Goal: Information Seeking & Learning: Learn about a topic

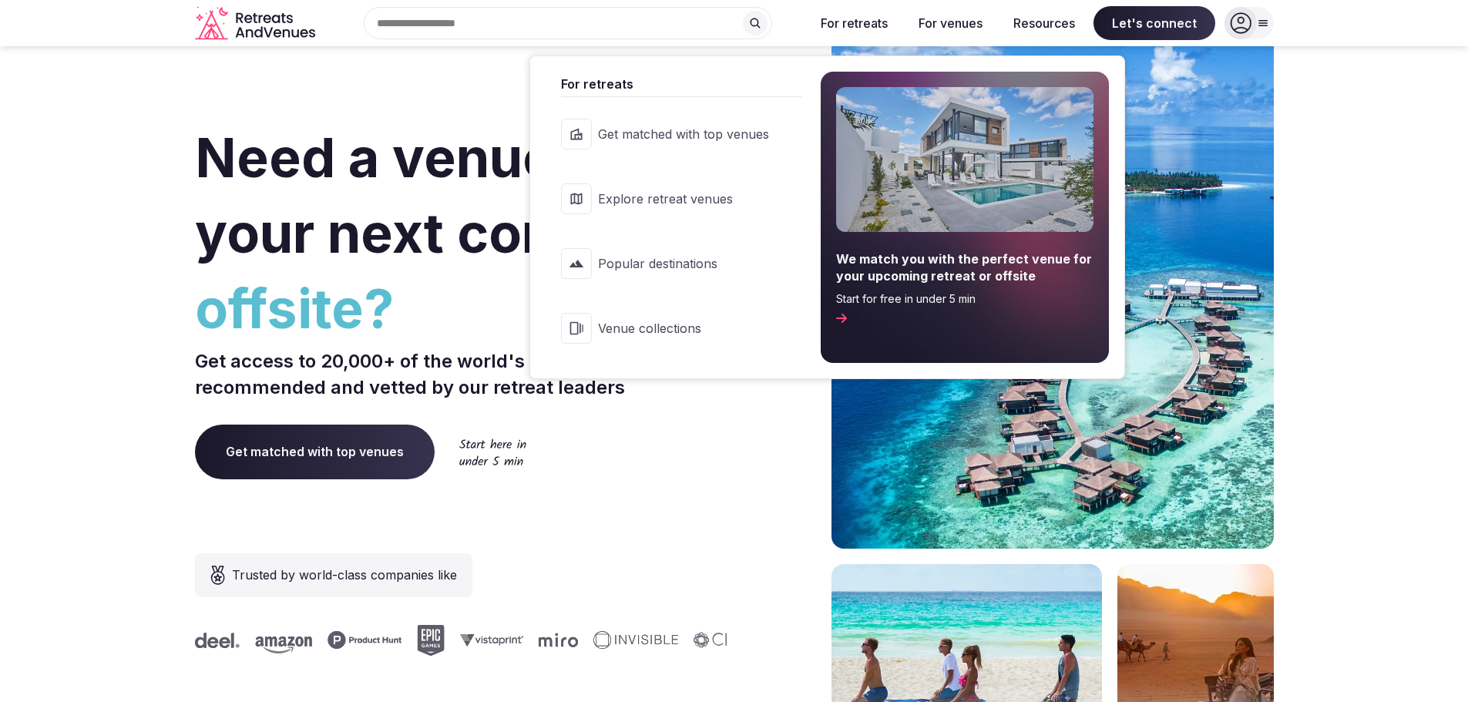
click at [643, 315] on link "Venue collections" at bounding box center [674, 328] width 256 height 62
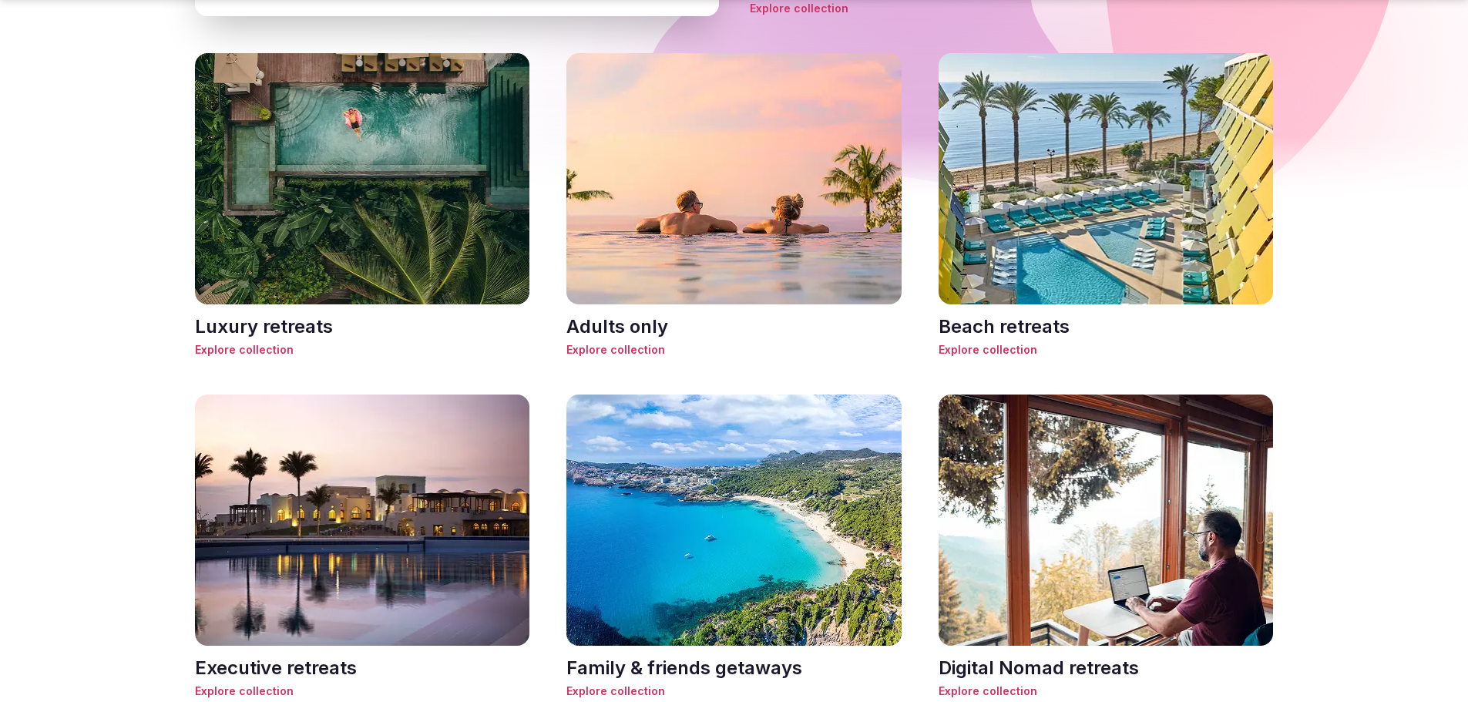
scroll to position [1079, 0]
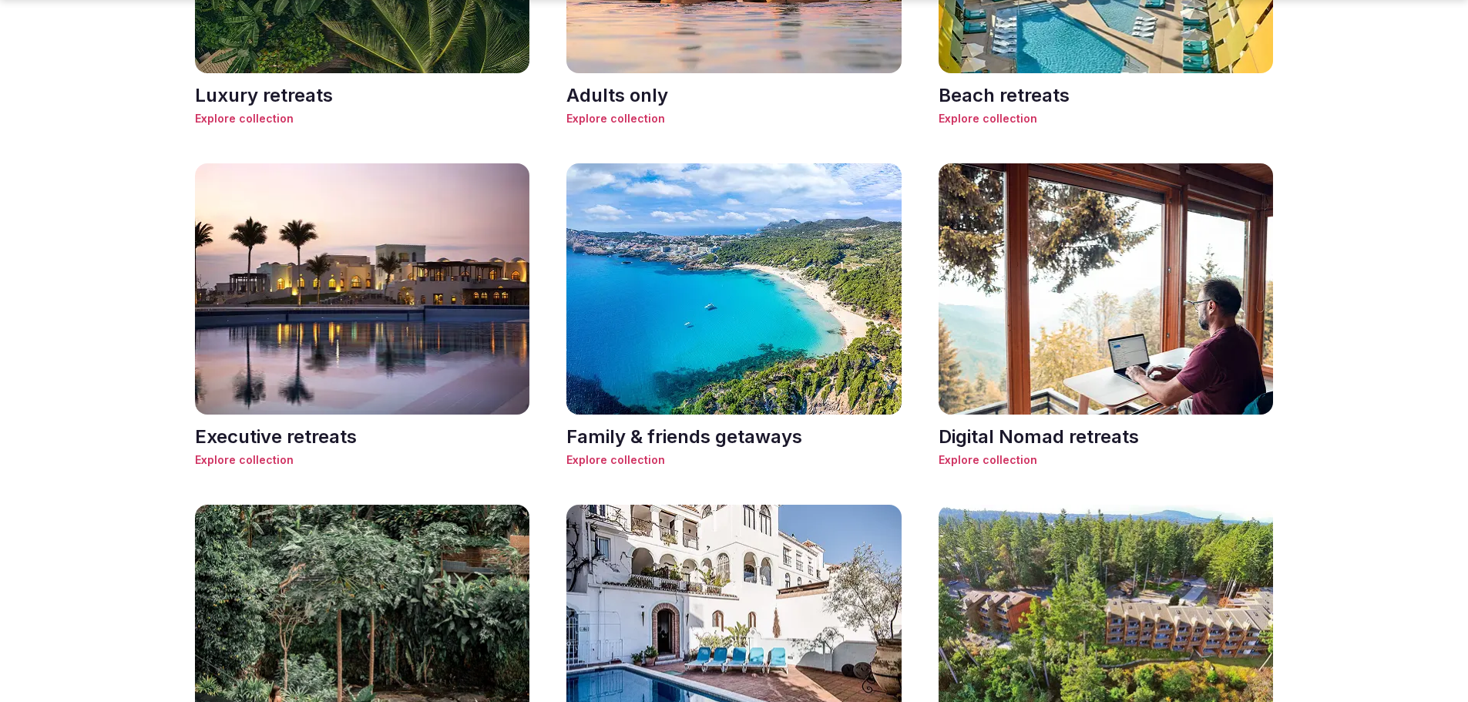
click at [705, 371] on img at bounding box center [733, 288] width 335 height 251
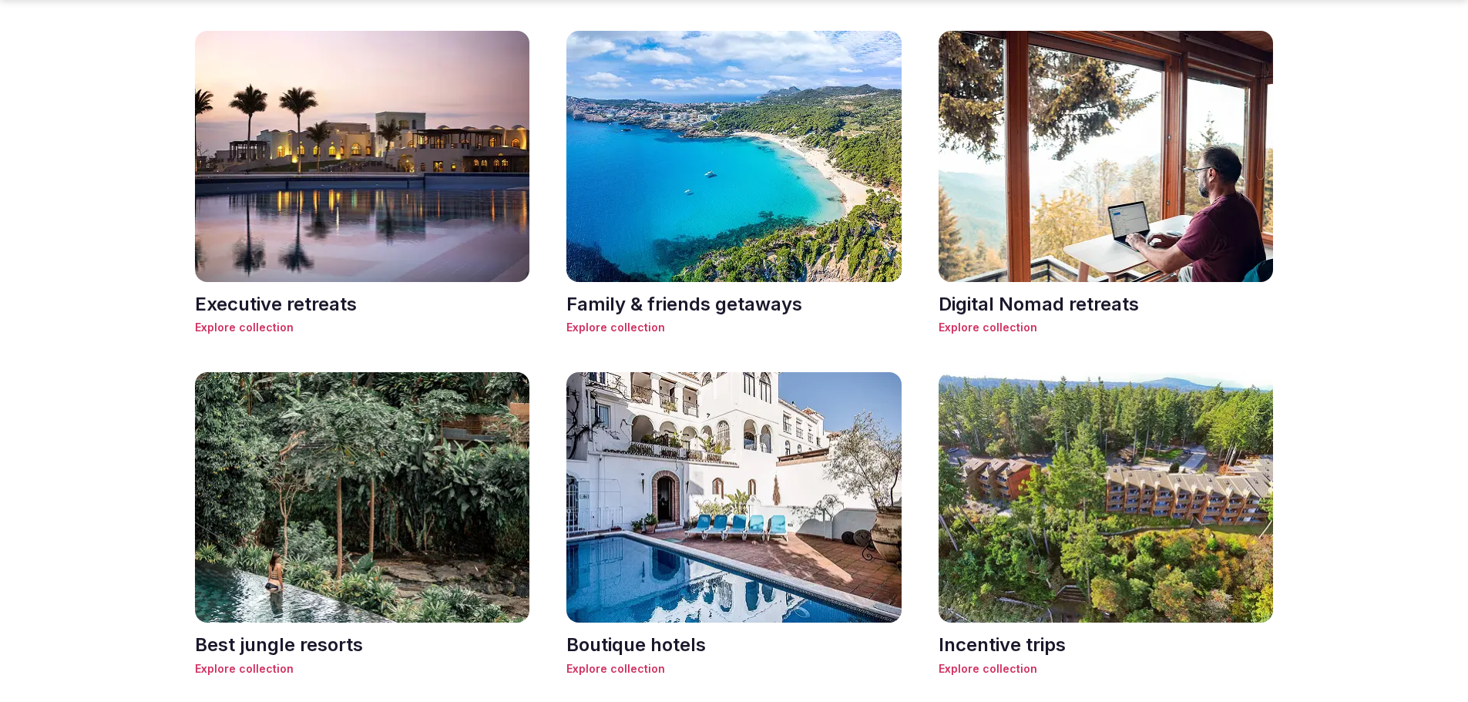
scroll to position [1387, 0]
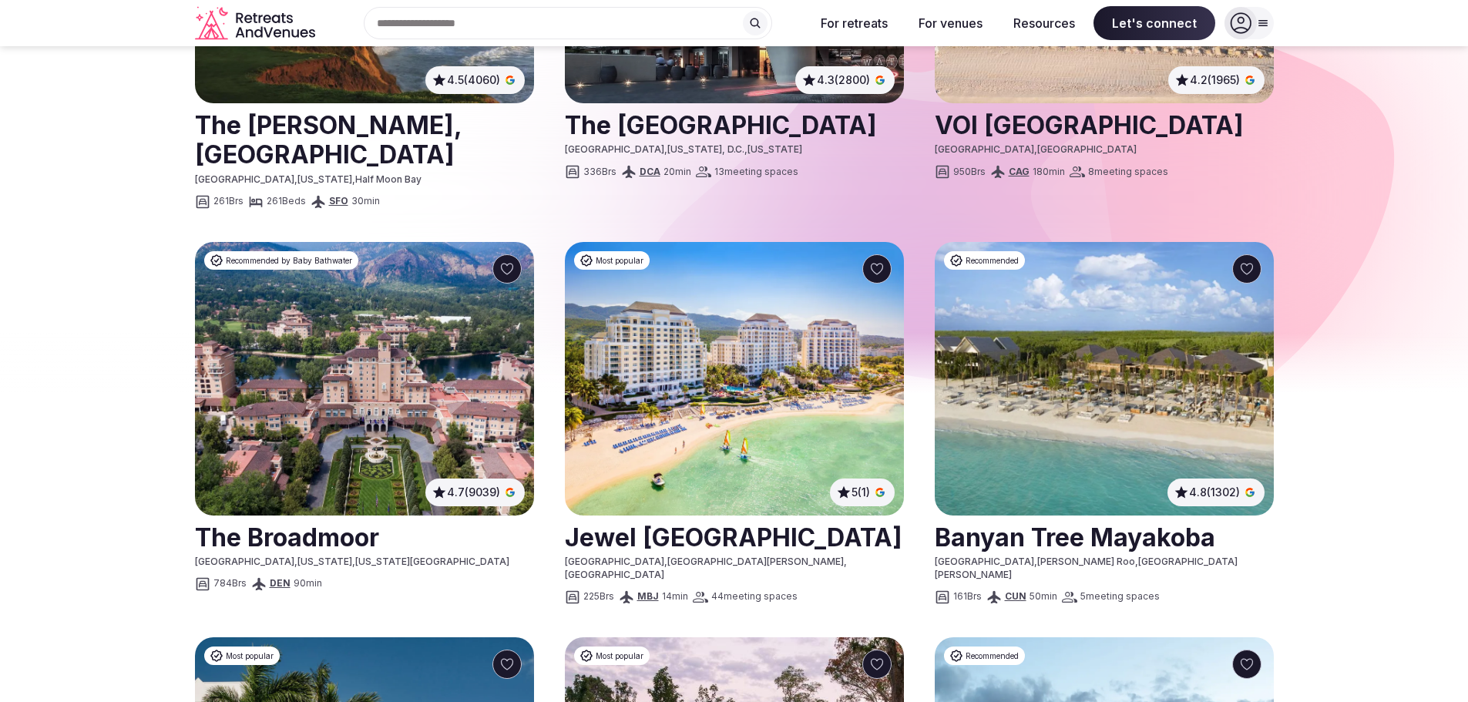
scroll to position [385, 0]
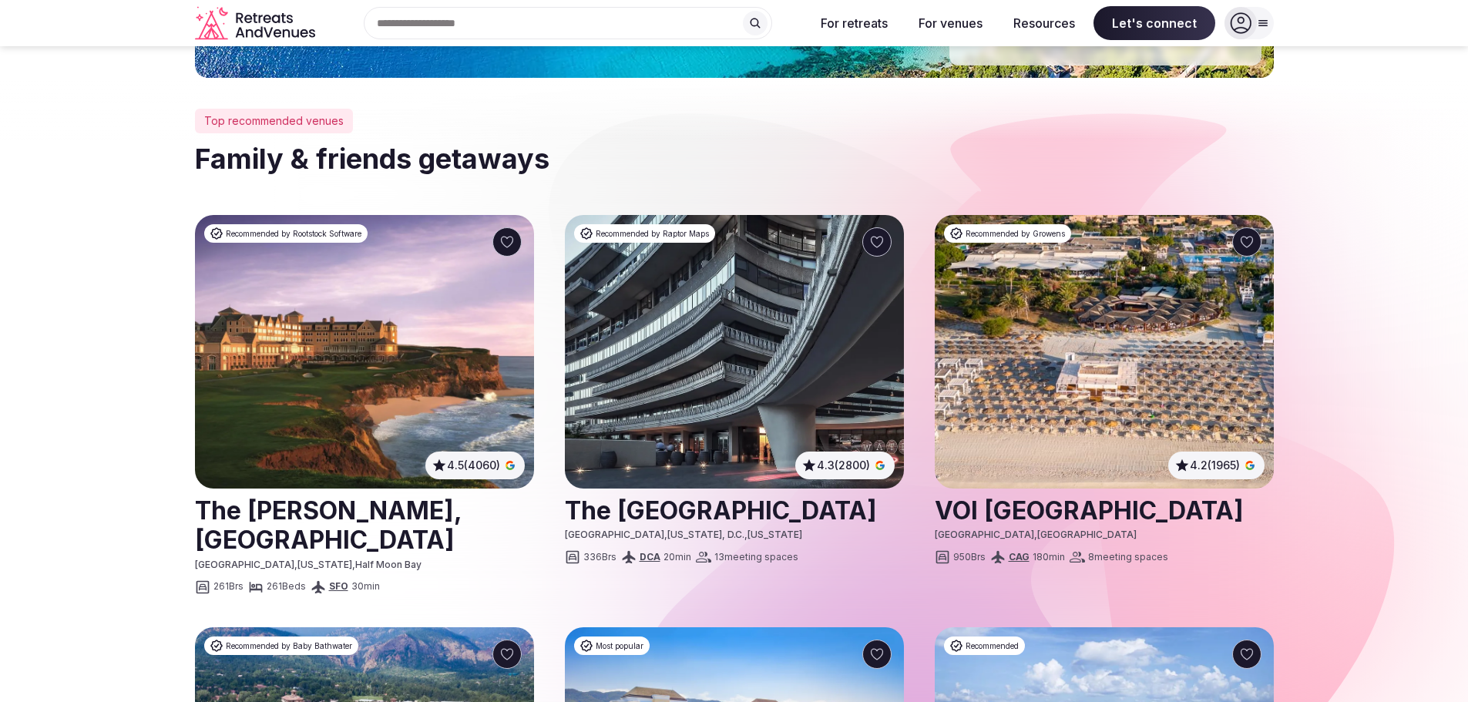
click at [363, 418] on img at bounding box center [364, 352] width 339 height 274
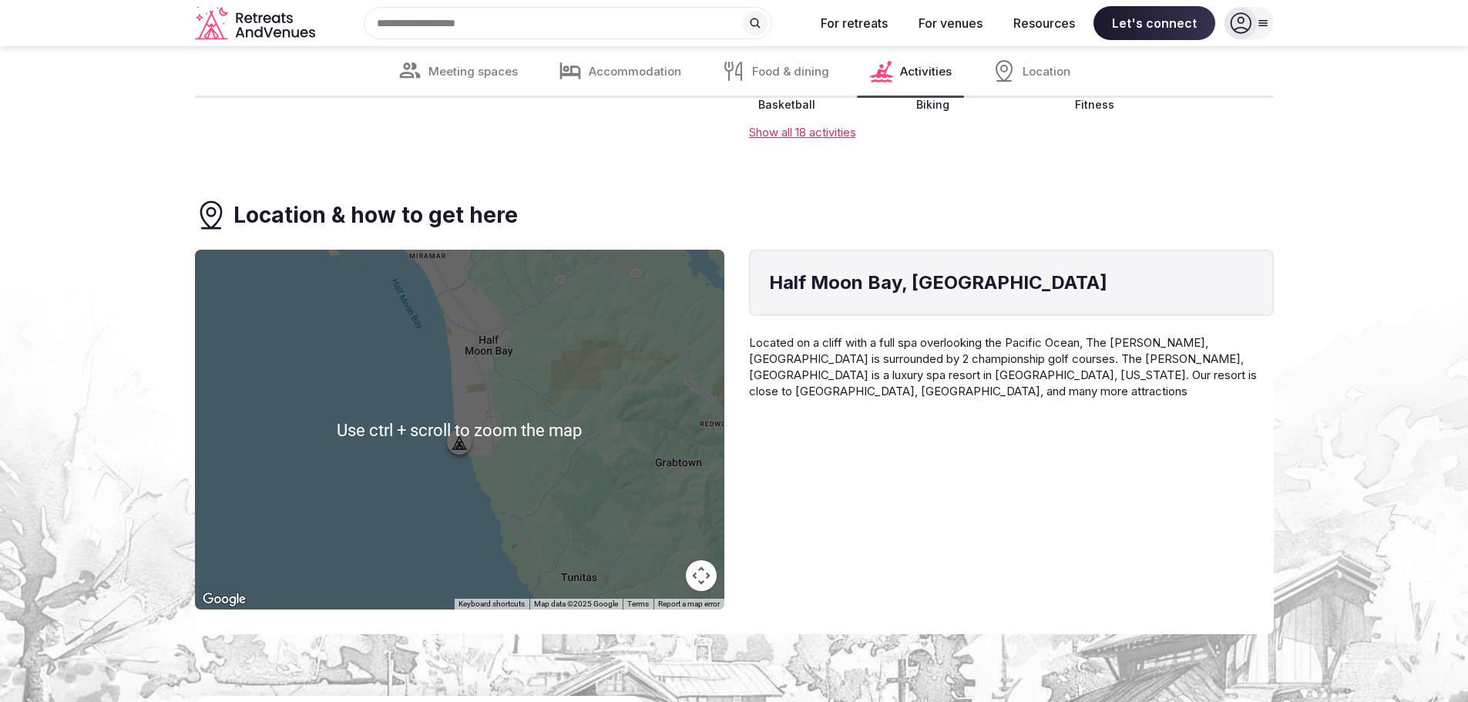
scroll to position [8169, 0]
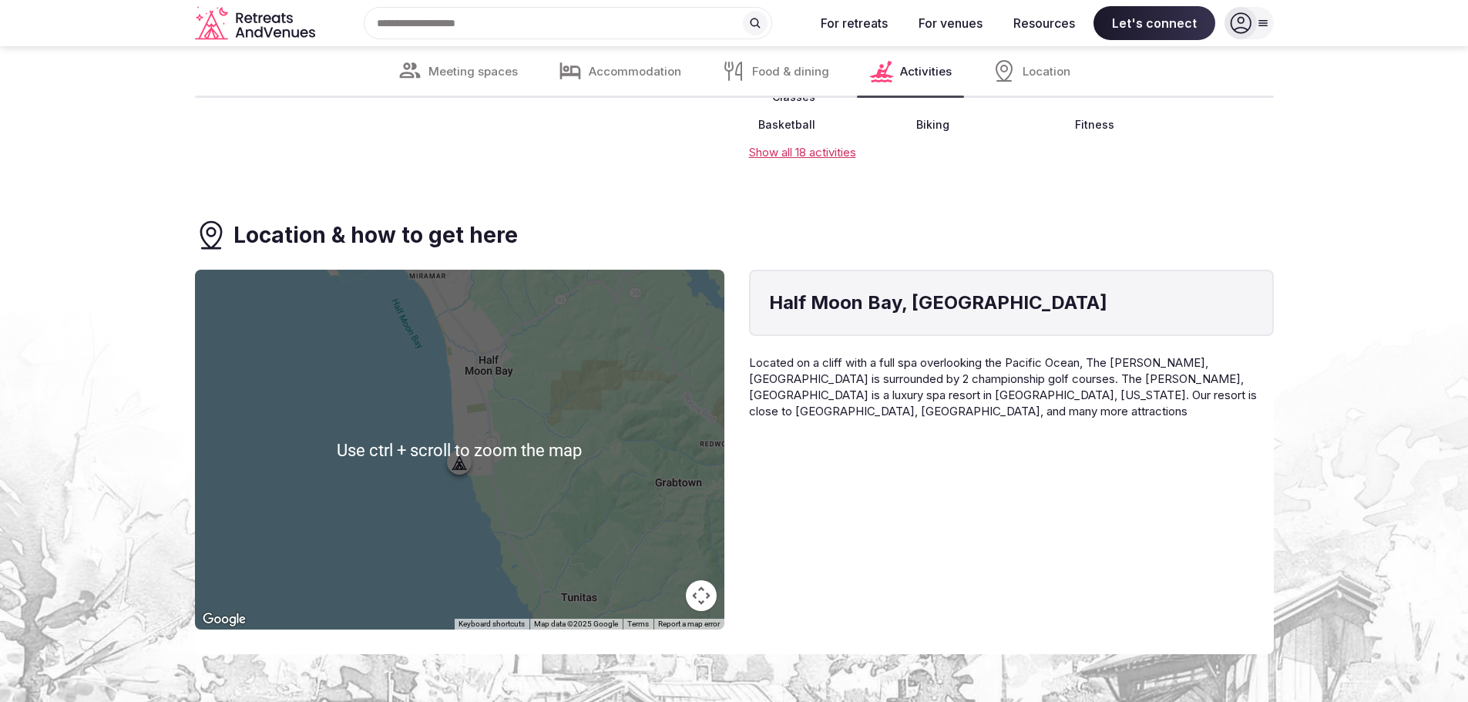
click at [948, 494] on div "[GEOGRAPHIC_DATA], [GEOGRAPHIC_DATA] Located on a cliff with a full spa overloo…" at bounding box center [1011, 450] width 525 height 360
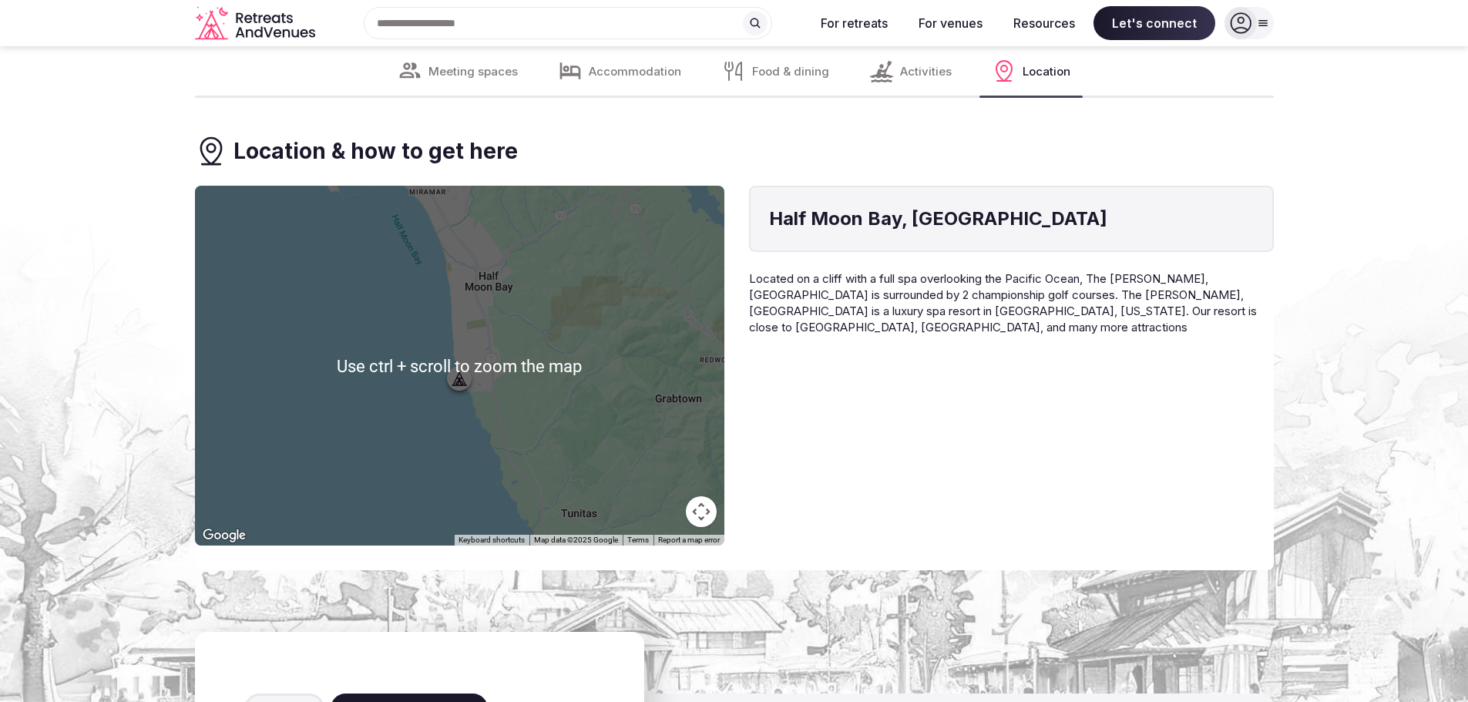
scroll to position [8246, 0]
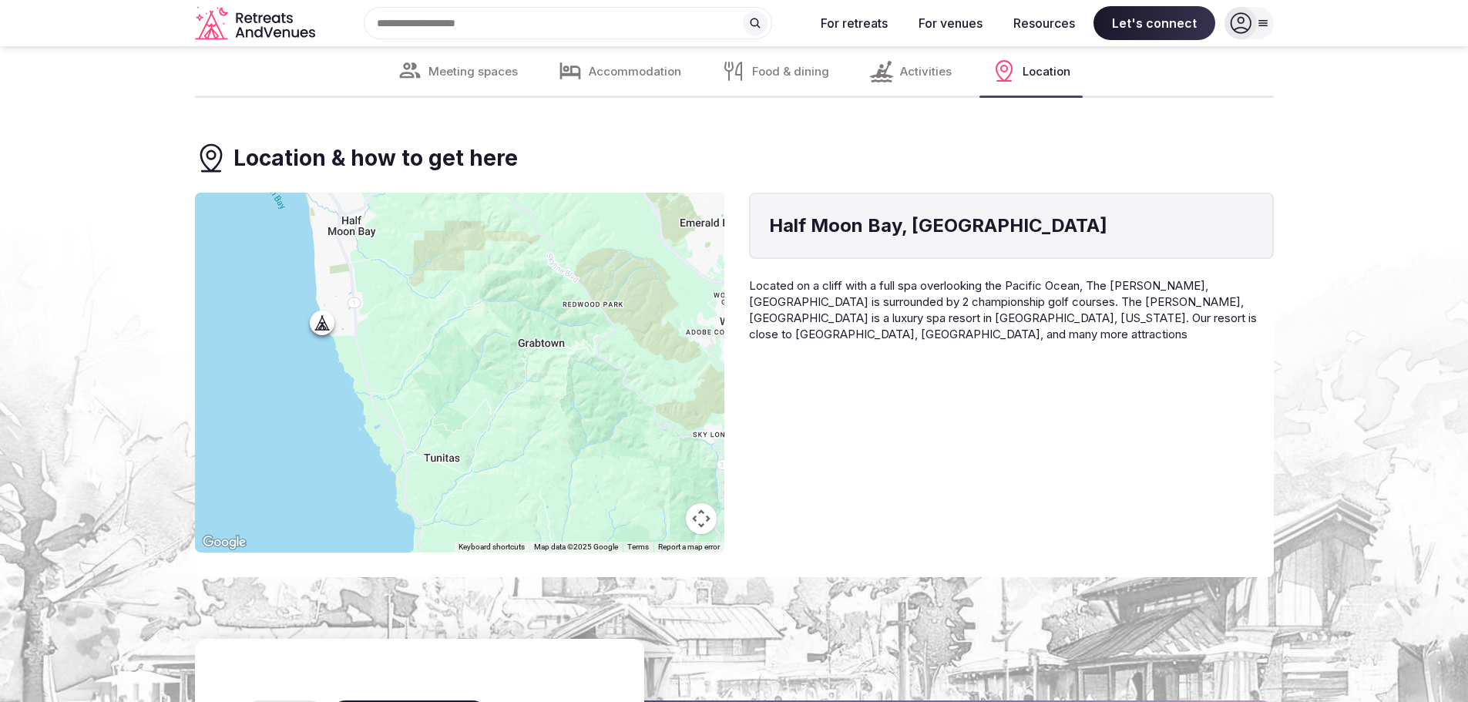
drag, startPoint x: 489, startPoint y: 330, endPoint x: 334, endPoint y: 233, distance: 183.5
click at [334, 233] on div at bounding box center [459, 373] width 529 height 360
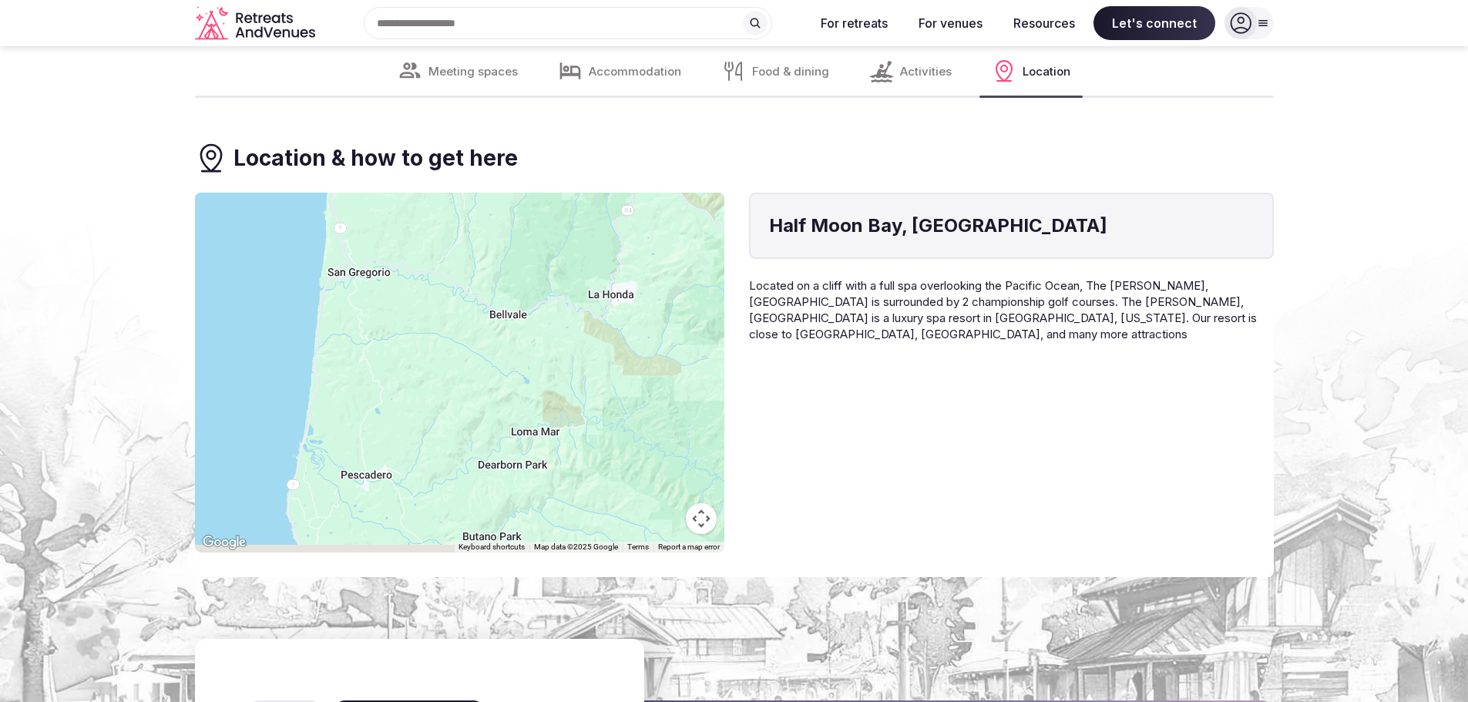
drag, startPoint x: 525, startPoint y: 358, endPoint x: 484, endPoint y: 40, distance: 320.9
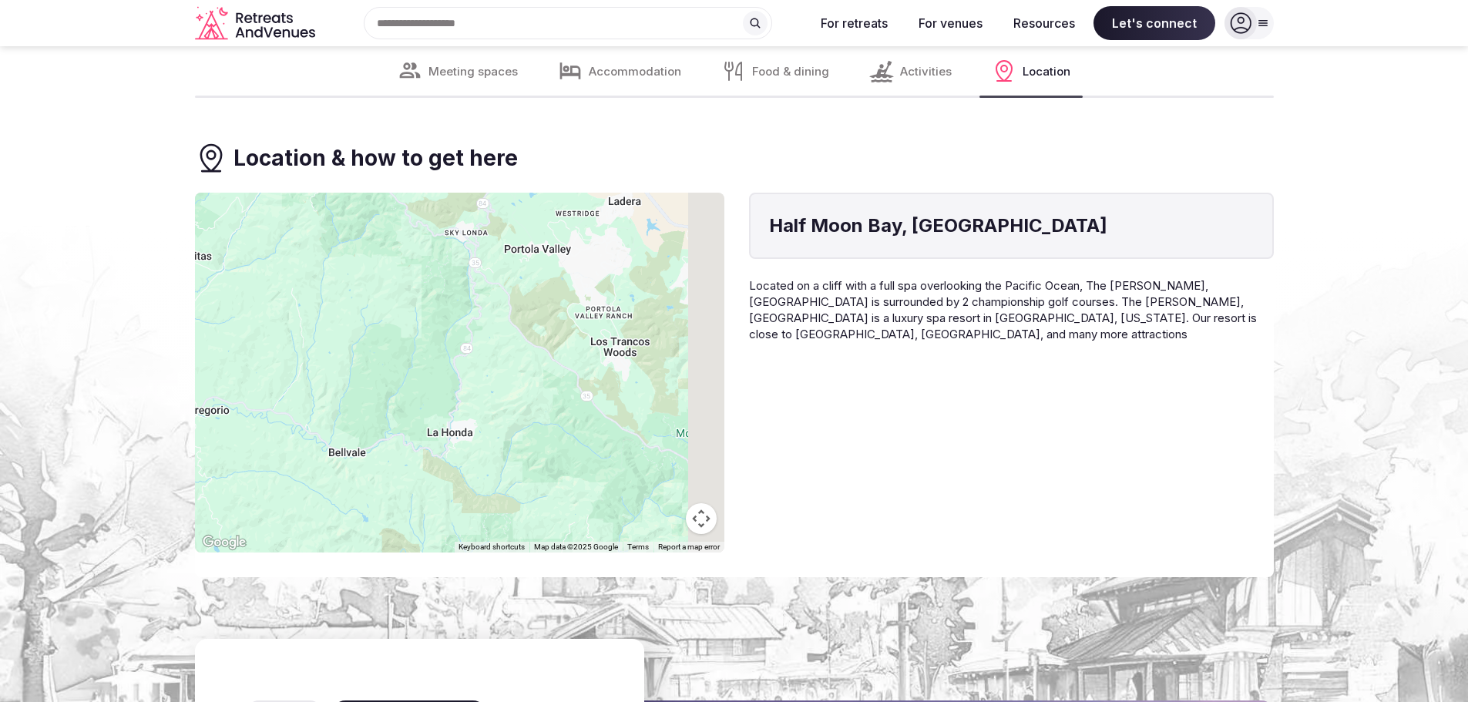
drag, startPoint x: 553, startPoint y: 297, endPoint x: 362, endPoint y: 459, distance: 249.8
click at [348, 474] on div at bounding box center [459, 373] width 529 height 360
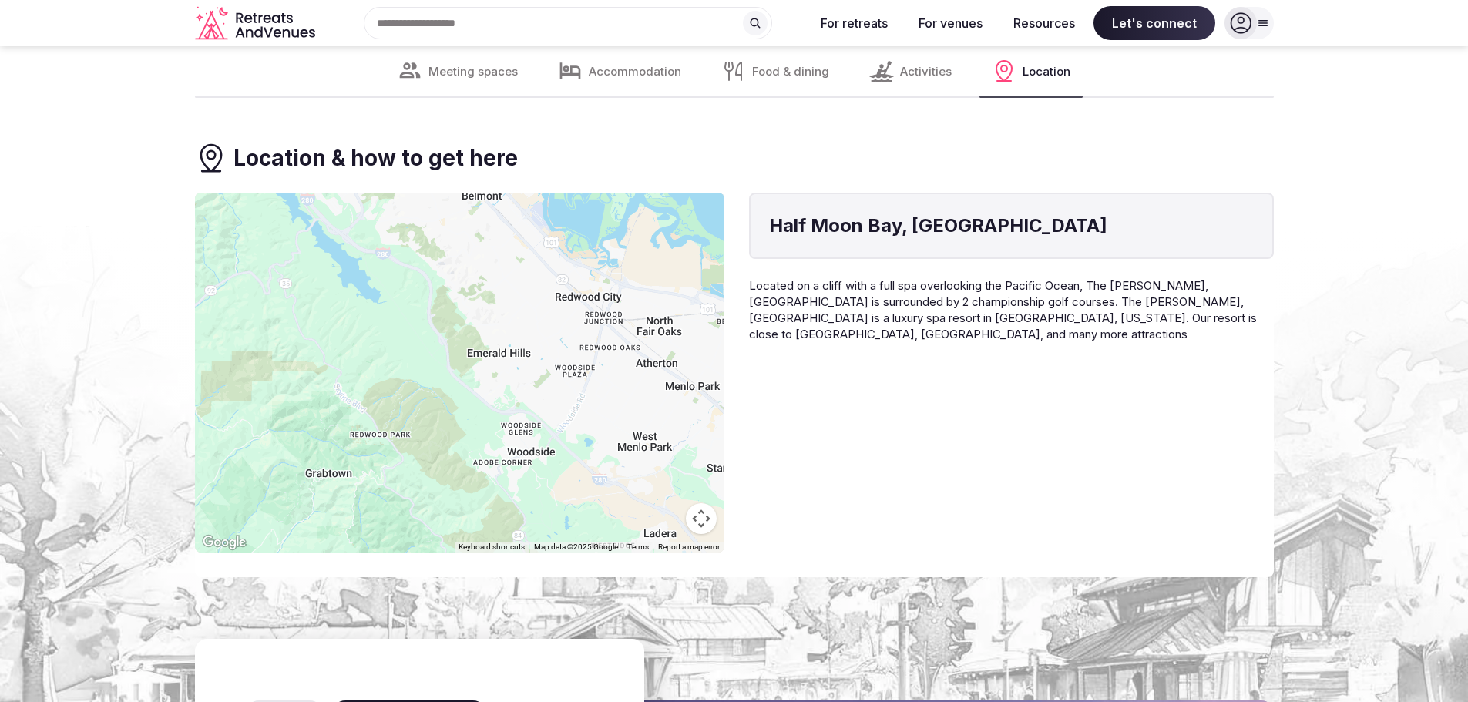
drag, startPoint x: 405, startPoint y: 243, endPoint x: 454, endPoint y: 559, distance: 319.8
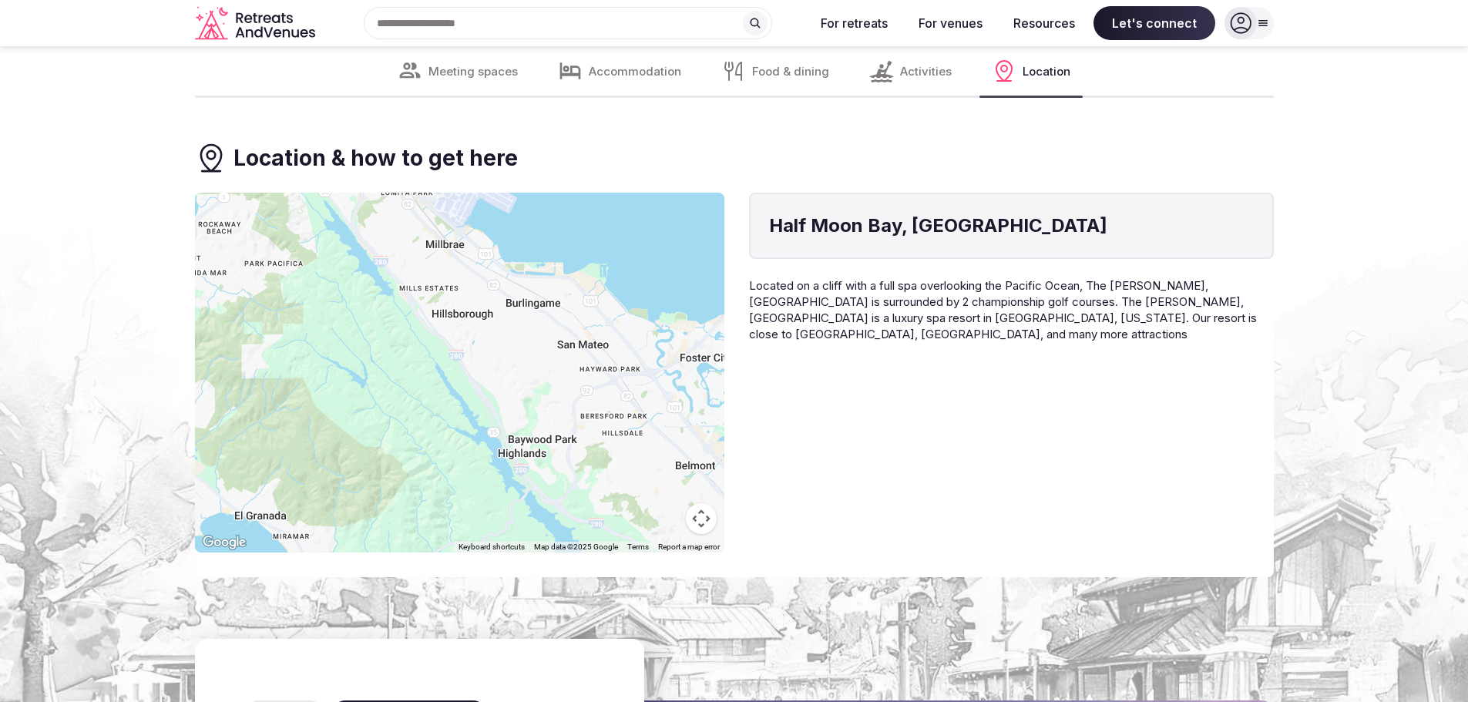
drag, startPoint x: 492, startPoint y: 314, endPoint x: 707, endPoint y: 584, distance: 346.0
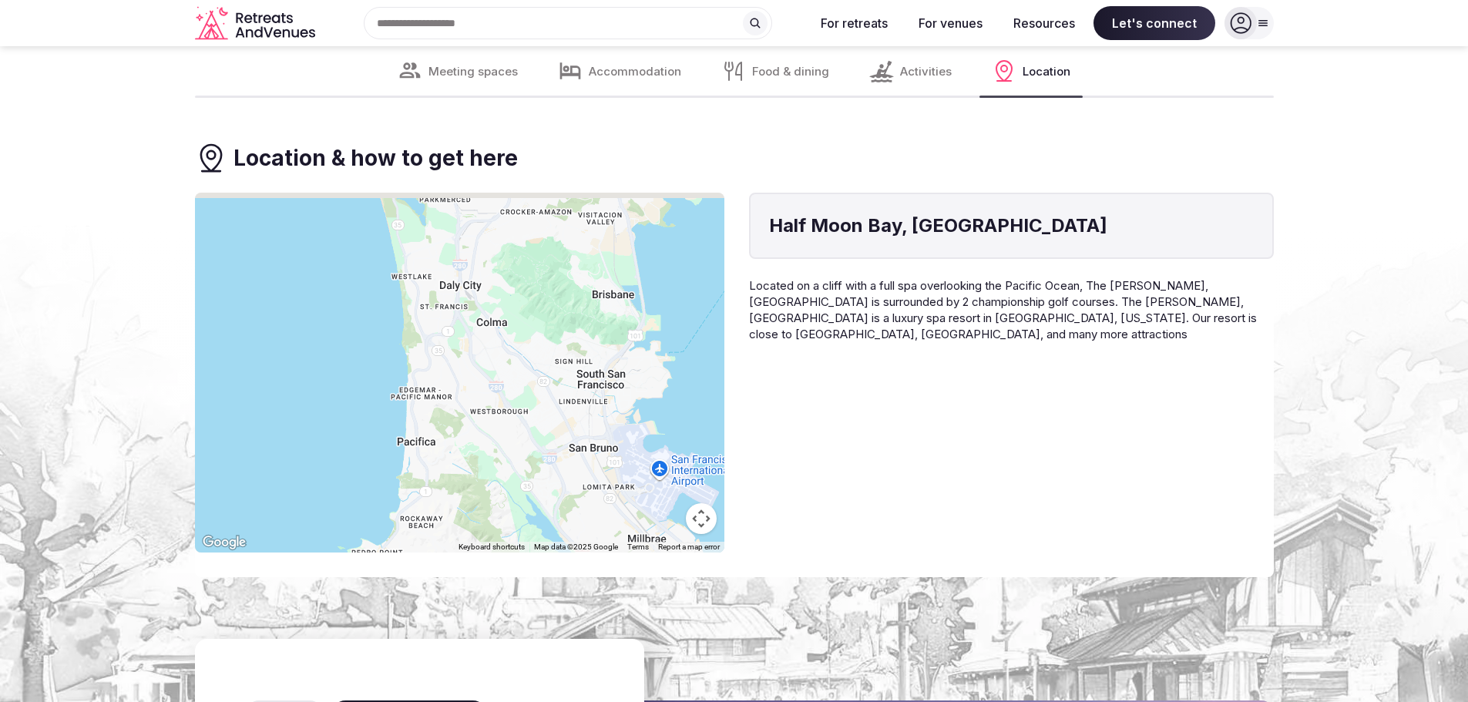
drag, startPoint x: 466, startPoint y: 304, endPoint x: 660, endPoint y: 599, distance: 352.2
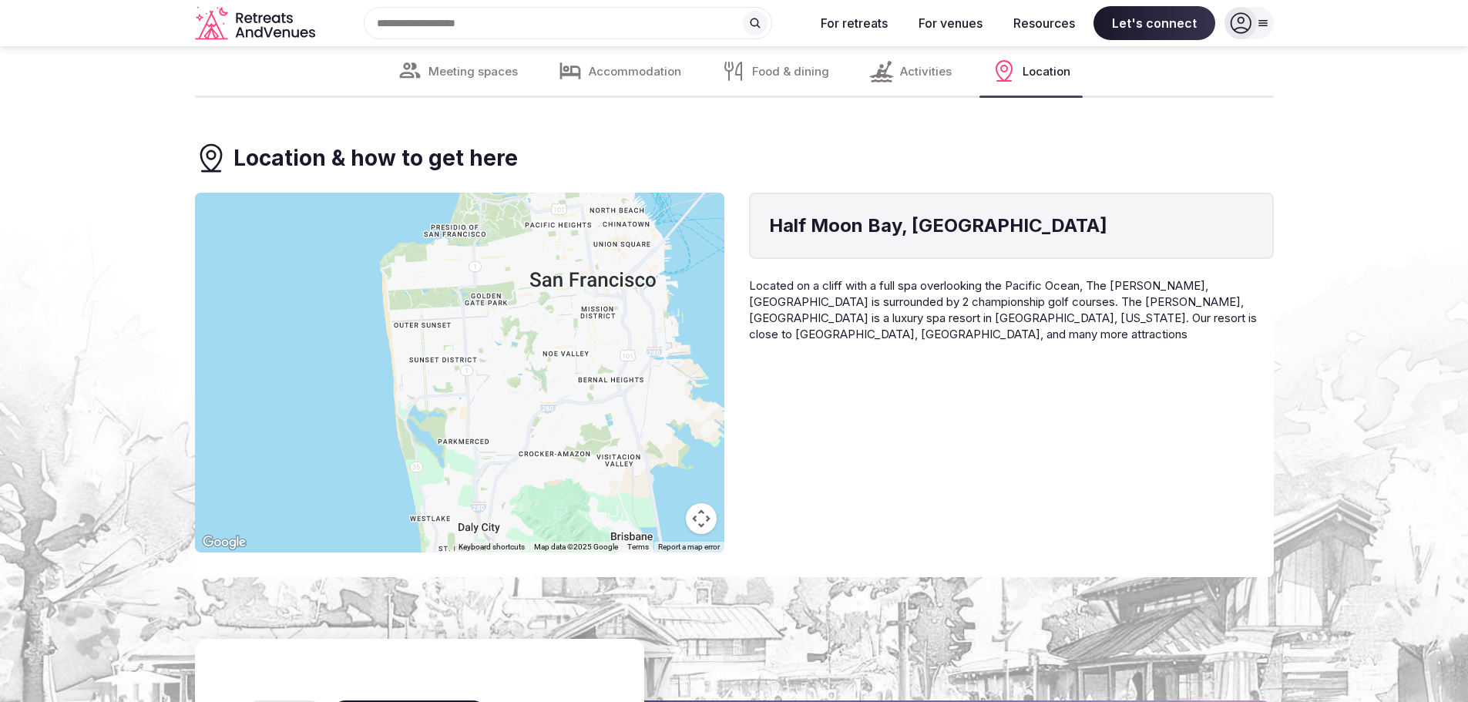
drag, startPoint x: 534, startPoint y: 352, endPoint x: 546, endPoint y: 592, distance: 239.9
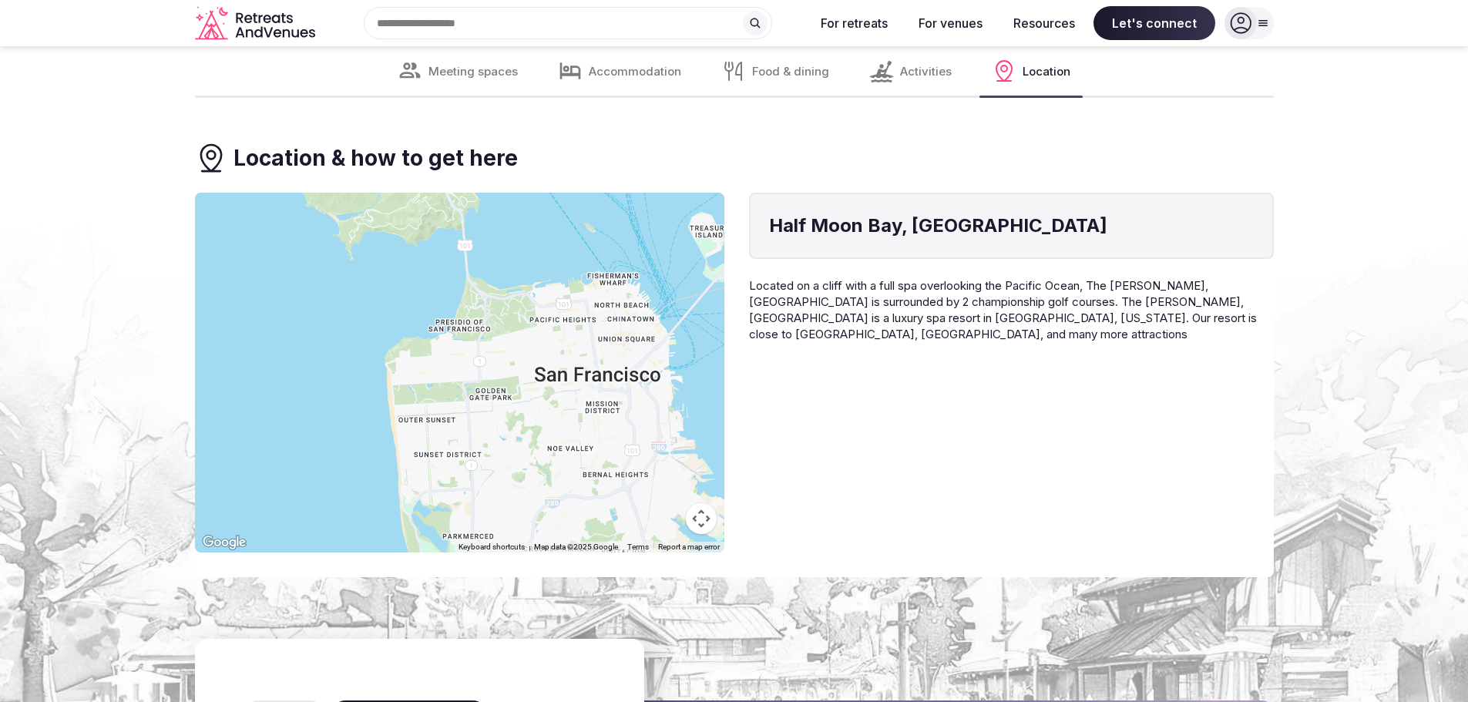
drag, startPoint x: 524, startPoint y: 383, endPoint x: 532, endPoint y: 471, distance: 88.3
click at [532, 471] on div at bounding box center [459, 373] width 529 height 360
